Goal: Information Seeking & Learning: Learn about a topic

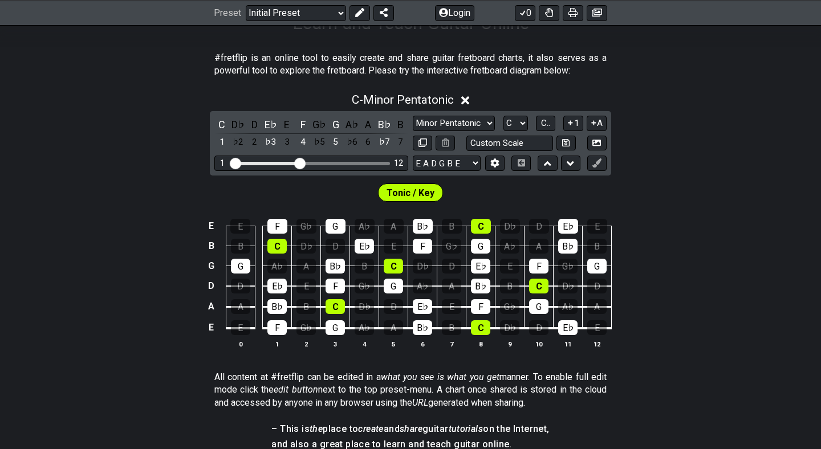
scroll to position [209, 0]
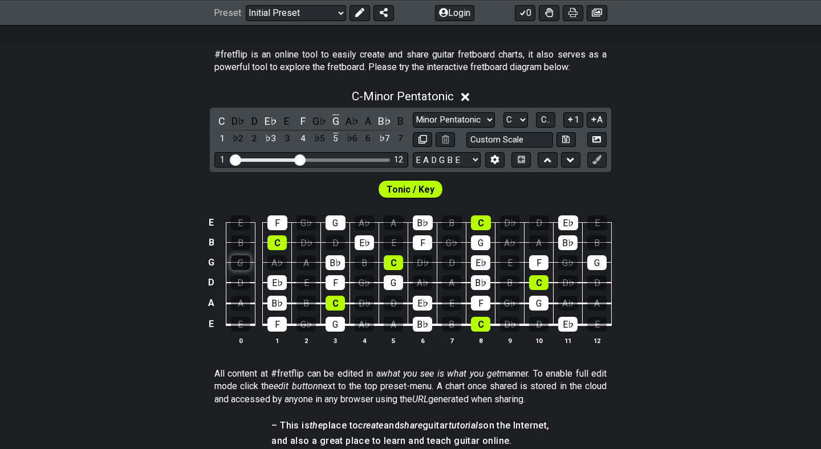
click at [244, 263] on div "G" at bounding box center [240, 263] width 19 height 15
click at [241, 260] on div "G" at bounding box center [240, 263] width 19 height 15
click at [322, 159] on div "Visible fret range" at bounding box center [312, 160] width 158 height 3
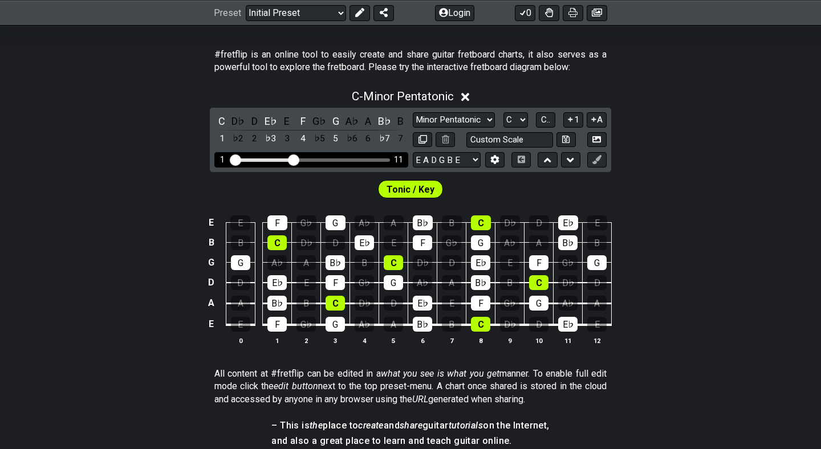
drag, startPoint x: 302, startPoint y: 158, endPoint x: 296, endPoint y: 157, distance: 5.8
click at [296, 159] on input "Visible fret range" at bounding box center [311, 159] width 162 height 0
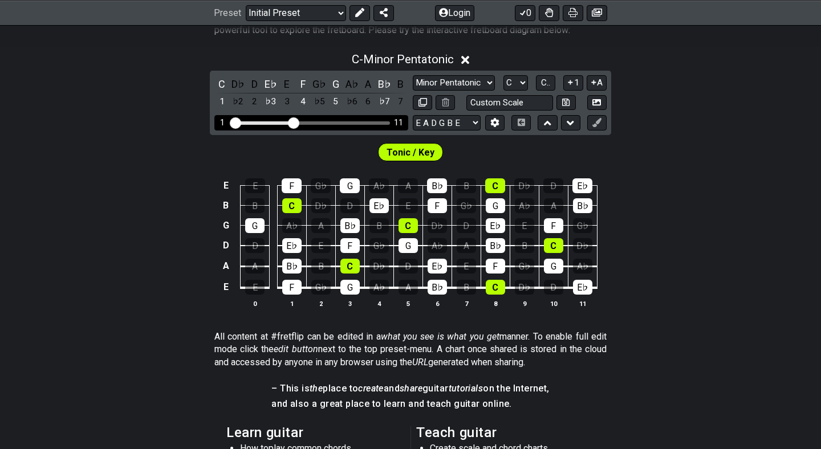
scroll to position [248, 0]
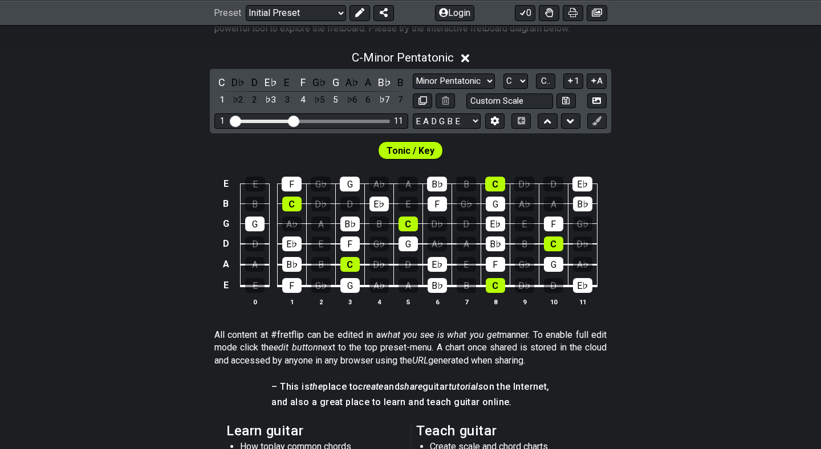
click at [420, 151] on span "Tonic / Key" at bounding box center [411, 151] width 48 height 17
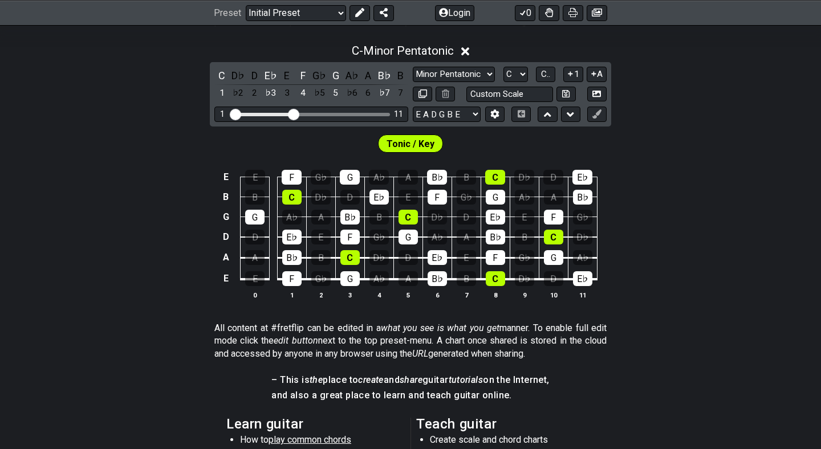
scroll to position [258, 0]
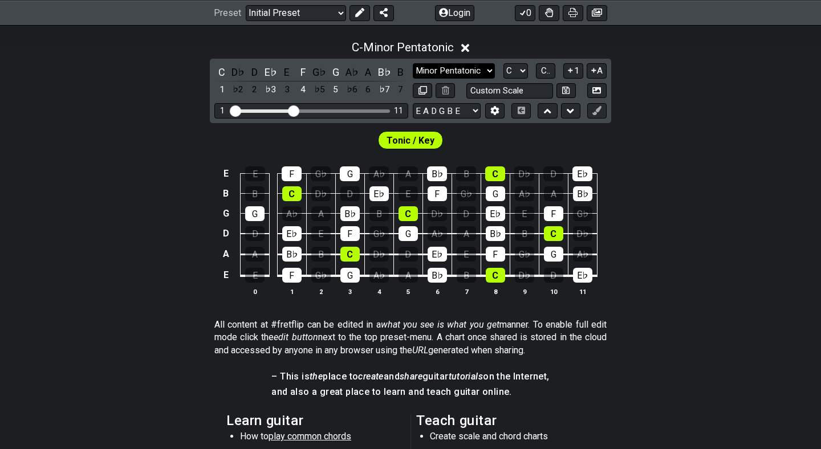
click at [480, 74] on select "Minor Pentatonic Click to edit Minor Pentatonic Major Pentatonic Minor Blues Ma…" at bounding box center [454, 70] width 82 height 15
select select "Minor Blues"
click at [413, 63] on select "Minor Pentatonic Click to edit Minor Pentatonic Major Pentatonic Minor Blues Ma…" at bounding box center [454, 70] width 82 height 15
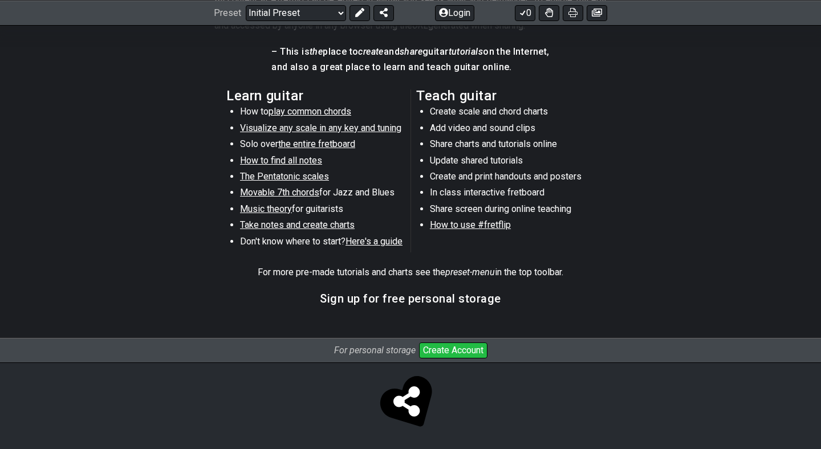
scroll to position [585, 0]
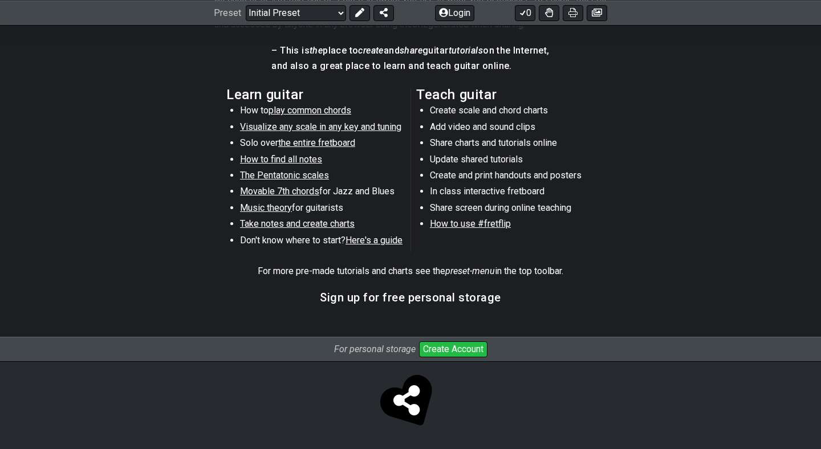
click at [327, 109] on span "play common chords" at bounding box center [310, 110] width 83 height 11
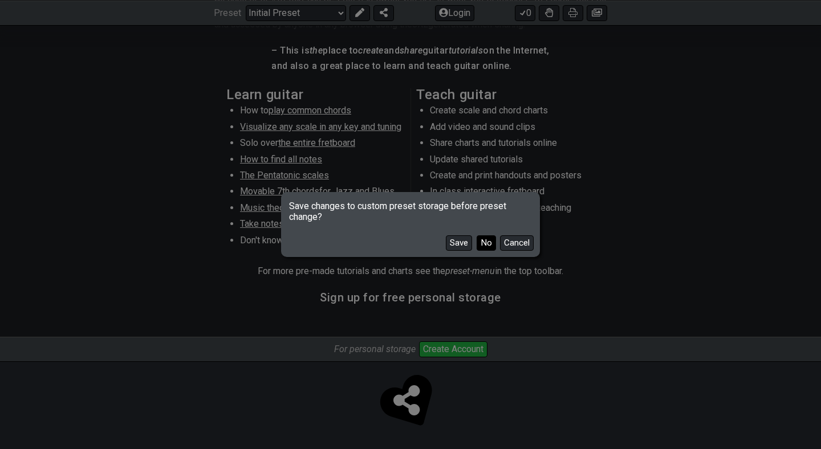
click at [487, 245] on button "No" at bounding box center [486, 243] width 19 height 15
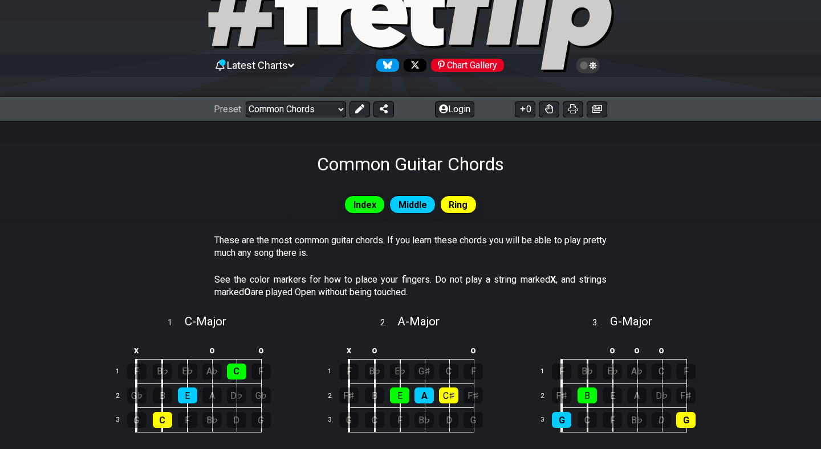
scroll to position [40, 0]
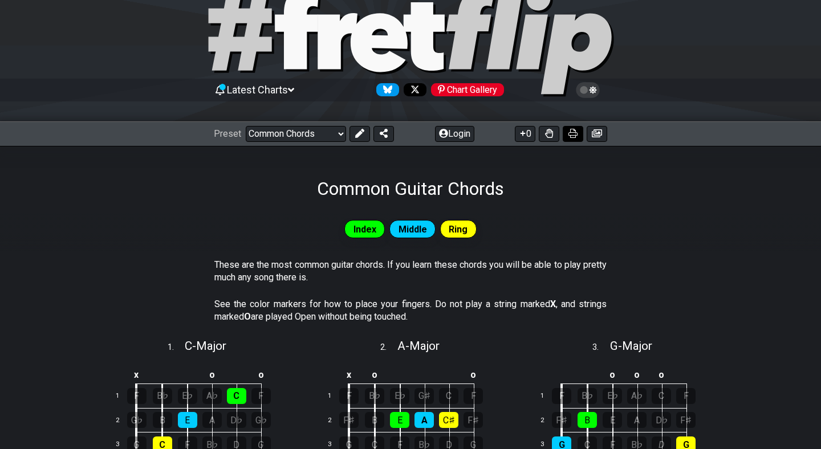
click at [574, 131] on icon at bounding box center [573, 133] width 9 height 9
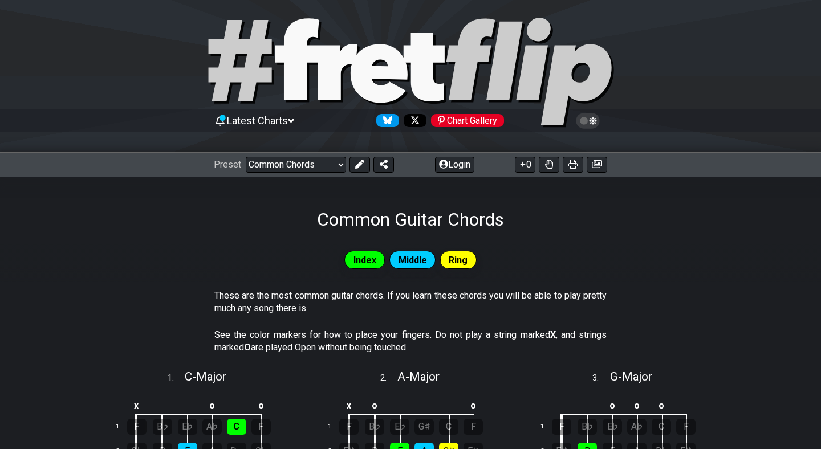
scroll to position [0, 0]
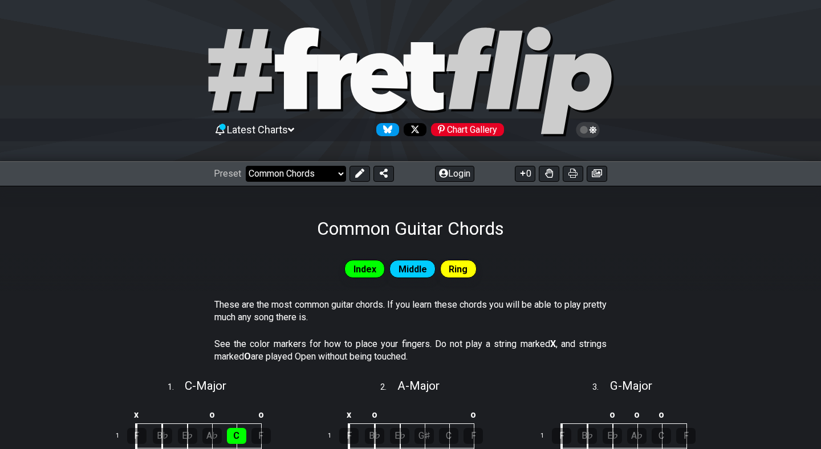
click at [338, 175] on select "Welcome to #fretflip! Initial Preset Custom Preset Minor Pentatonic Major Penta…" at bounding box center [296, 174] width 100 height 16
click at [246, 166] on select "Welcome to #fretflip! Initial Preset Custom Preset Minor Pentatonic Major Penta…" at bounding box center [296, 174] width 100 height 16
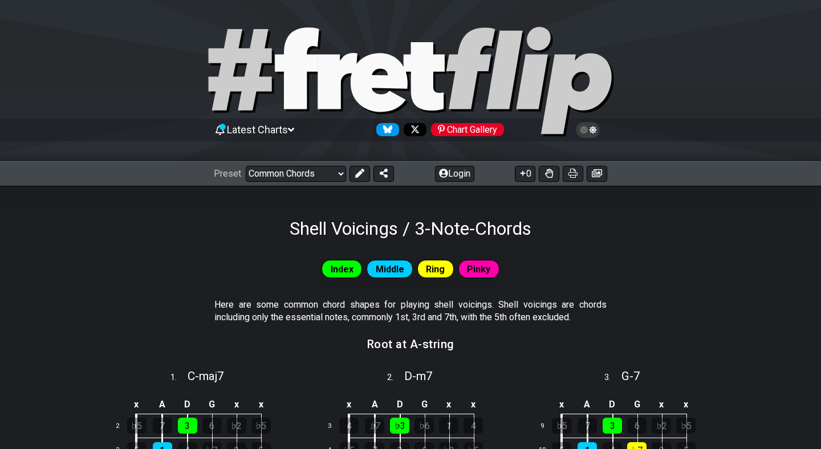
select select "/shell-voicings"
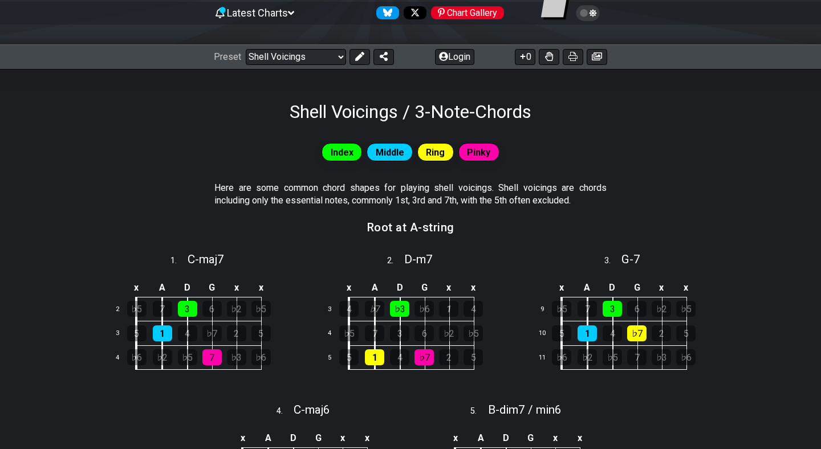
scroll to position [112, 0]
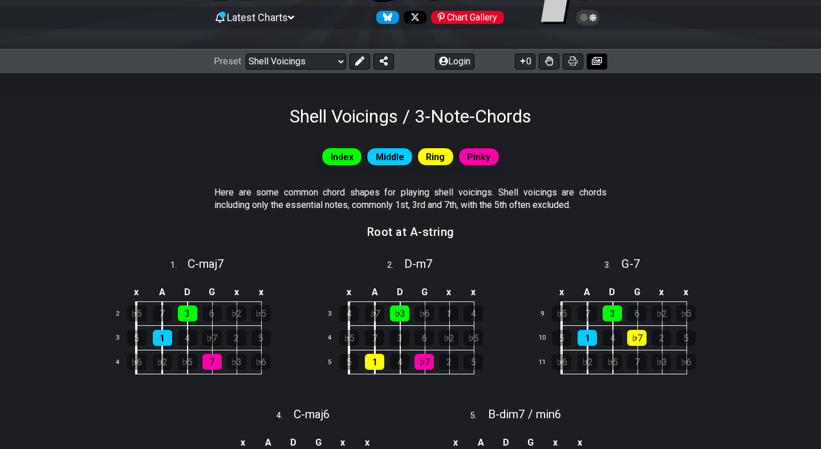
click at [597, 63] on icon at bounding box center [597, 61] width 10 height 8
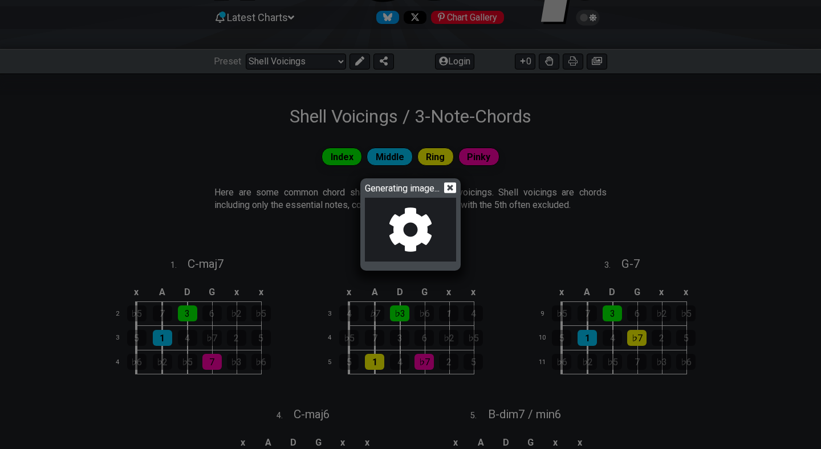
click at [453, 188] on icon at bounding box center [450, 188] width 12 height 12
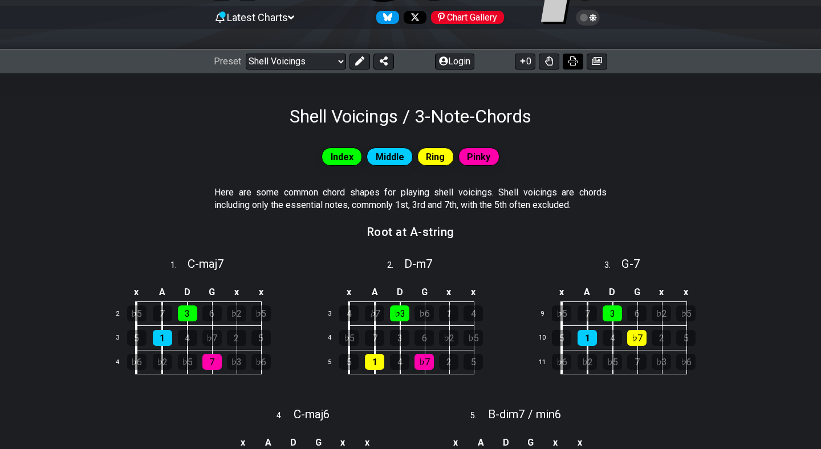
click at [572, 63] on icon at bounding box center [573, 60] width 9 height 9
